Goal: Information Seeking & Learning: Learn about a topic

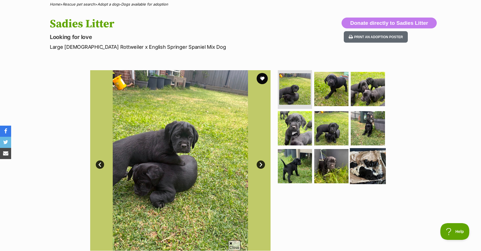
click at [373, 160] on img at bounding box center [368, 166] width 36 height 36
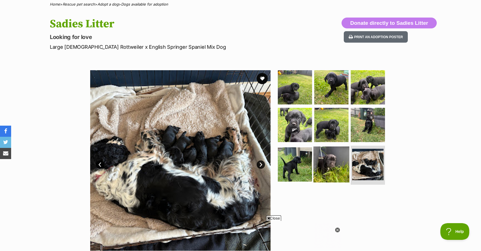
click at [326, 163] on img at bounding box center [331, 164] width 36 height 36
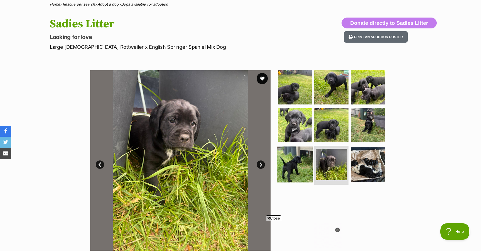
click at [295, 165] on img at bounding box center [295, 164] width 36 height 36
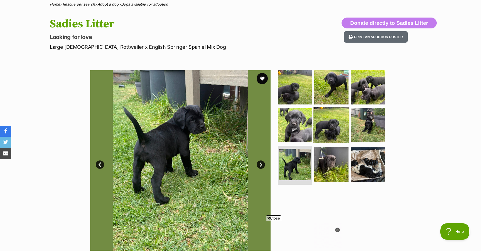
click at [323, 139] on img at bounding box center [331, 125] width 36 height 36
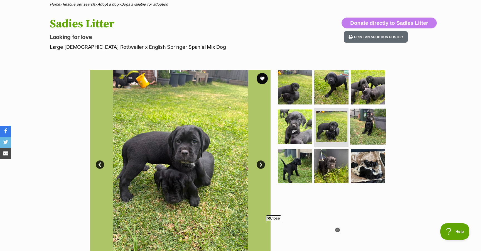
click at [381, 126] on img at bounding box center [368, 127] width 36 height 36
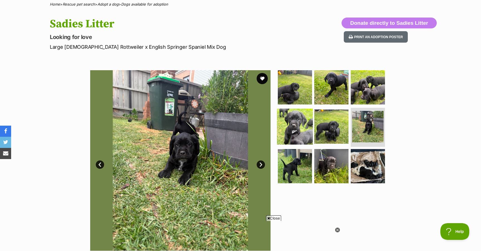
click at [294, 126] on img at bounding box center [295, 127] width 36 height 36
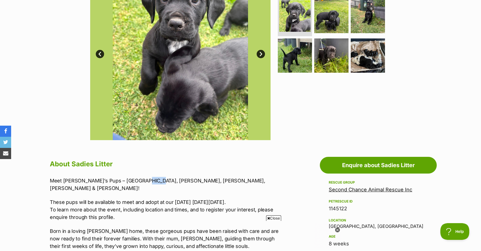
drag, startPoint x: 135, startPoint y: 180, endPoint x: 211, endPoint y: 168, distance: 76.6
click at [148, 180] on p "Meet Sadie’s Pups – Sydney, Sophie, Sage, Samuel, Sawyer & Sebastian!" at bounding box center [165, 184] width 230 height 15
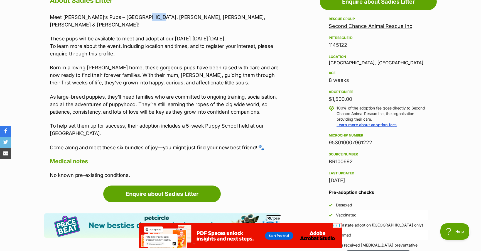
scroll to position [316, 0]
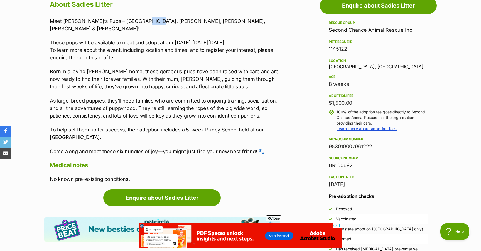
drag, startPoint x: 49, startPoint y: 122, endPoint x: 94, endPoint y: 130, distance: 45.9
click at [94, 130] on div "About Sadies Litter Meet Sadie’s Pups – Sydney, Sophie, Sage, Samuel, Sawyer & …" at bounding box center [161, 90] width 235 height 185
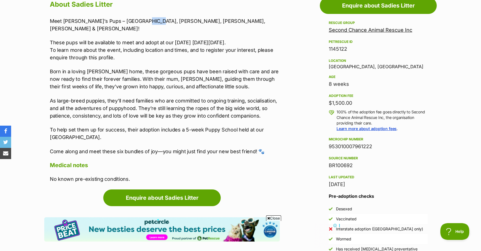
scroll to position [0, 0]
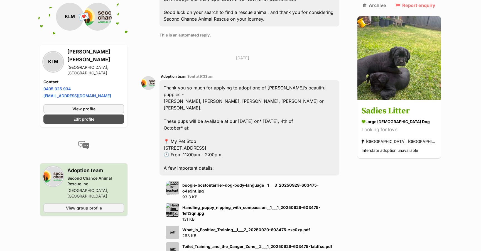
scroll to position [384, 0]
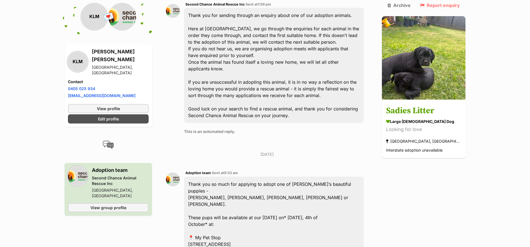
scroll to position [304, 0]
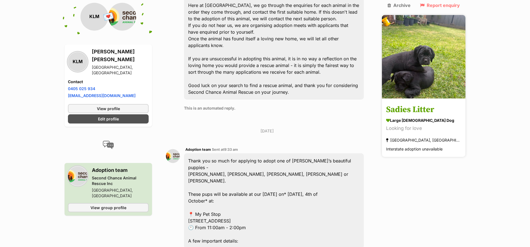
click at [427, 79] on img at bounding box center [424, 57] width 84 height 84
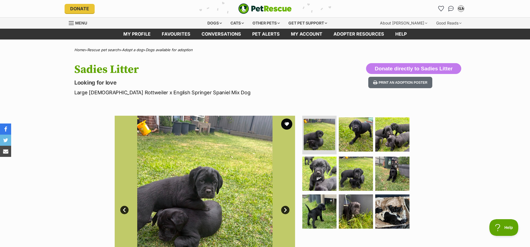
click at [87, 94] on p "Large [DEMOGRAPHIC_DATA] Rottweiler x English Springer Spaniel Mix Dog" at bounding box center [191, 93] width 235 height 8
drag, startPoint x: 75, startPoint y: 93, endPoint x: 209, endPoint y: 91, distance: 133.9
click at [209, 91] on div "Sadies Litter Looking for love Large Male Rottweiler x English Springer Spaniel…" at bounding box center [264, 79] width 409 height 33
copy p "Large Male Rottweiler x English Springer Spaniel Mix Dog"
